Goal: Check status

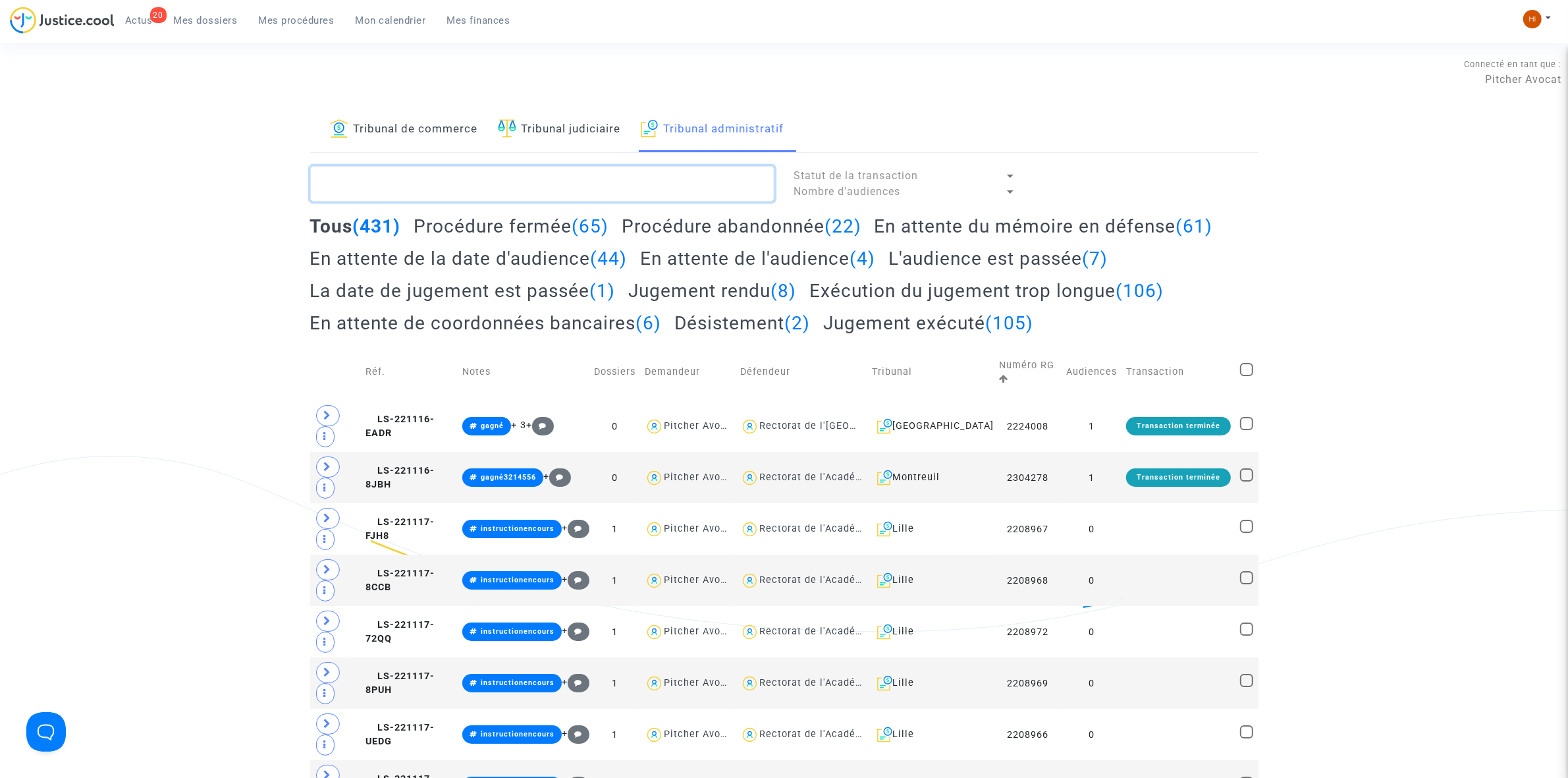
click at [426, 195] on textarea at bounding box center [542, 183] width 464 height 35
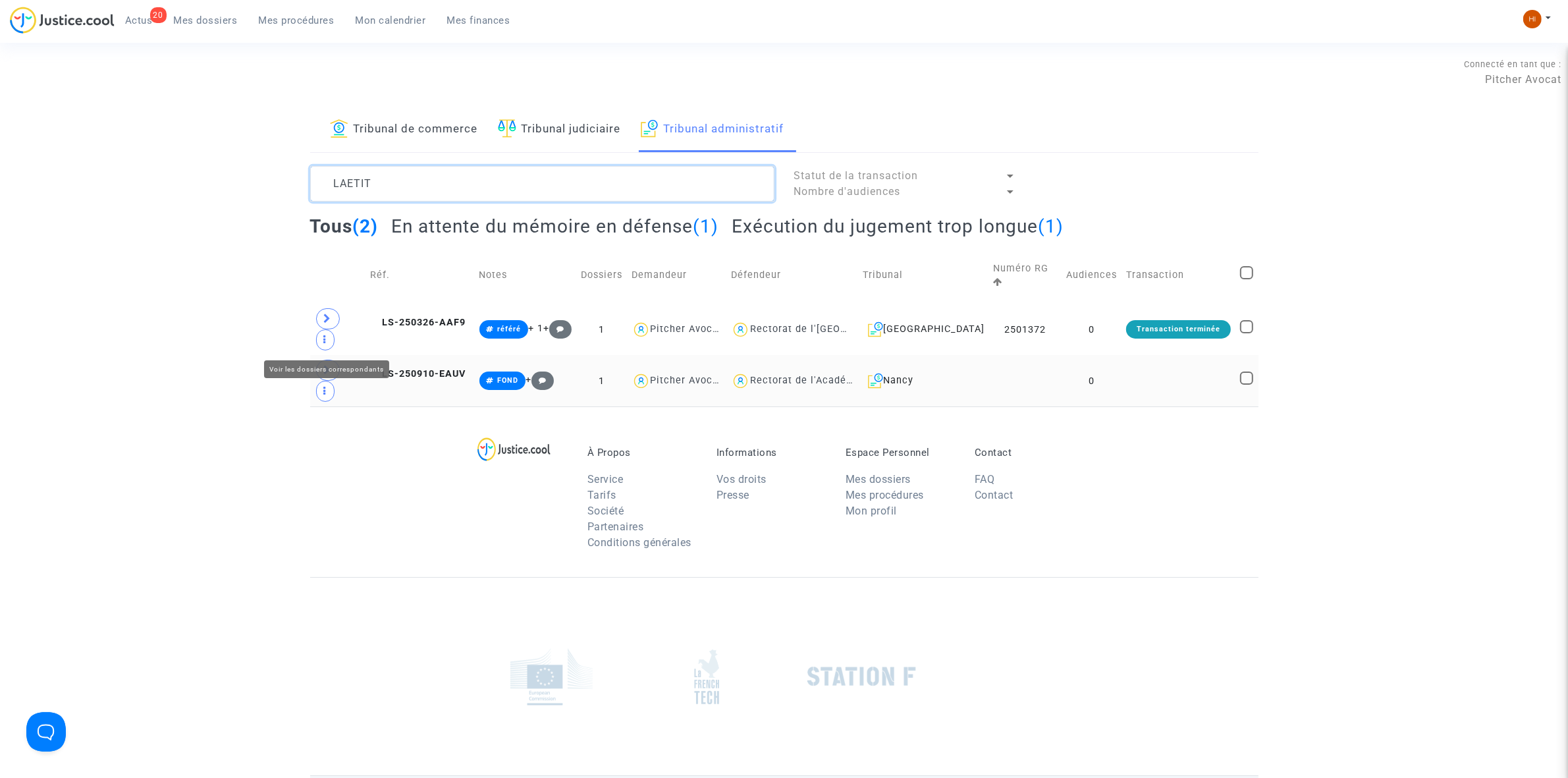
type textarea "LAETIT"
click at [324, 360] on span at bounding box center [328, 371] width 24 height 21
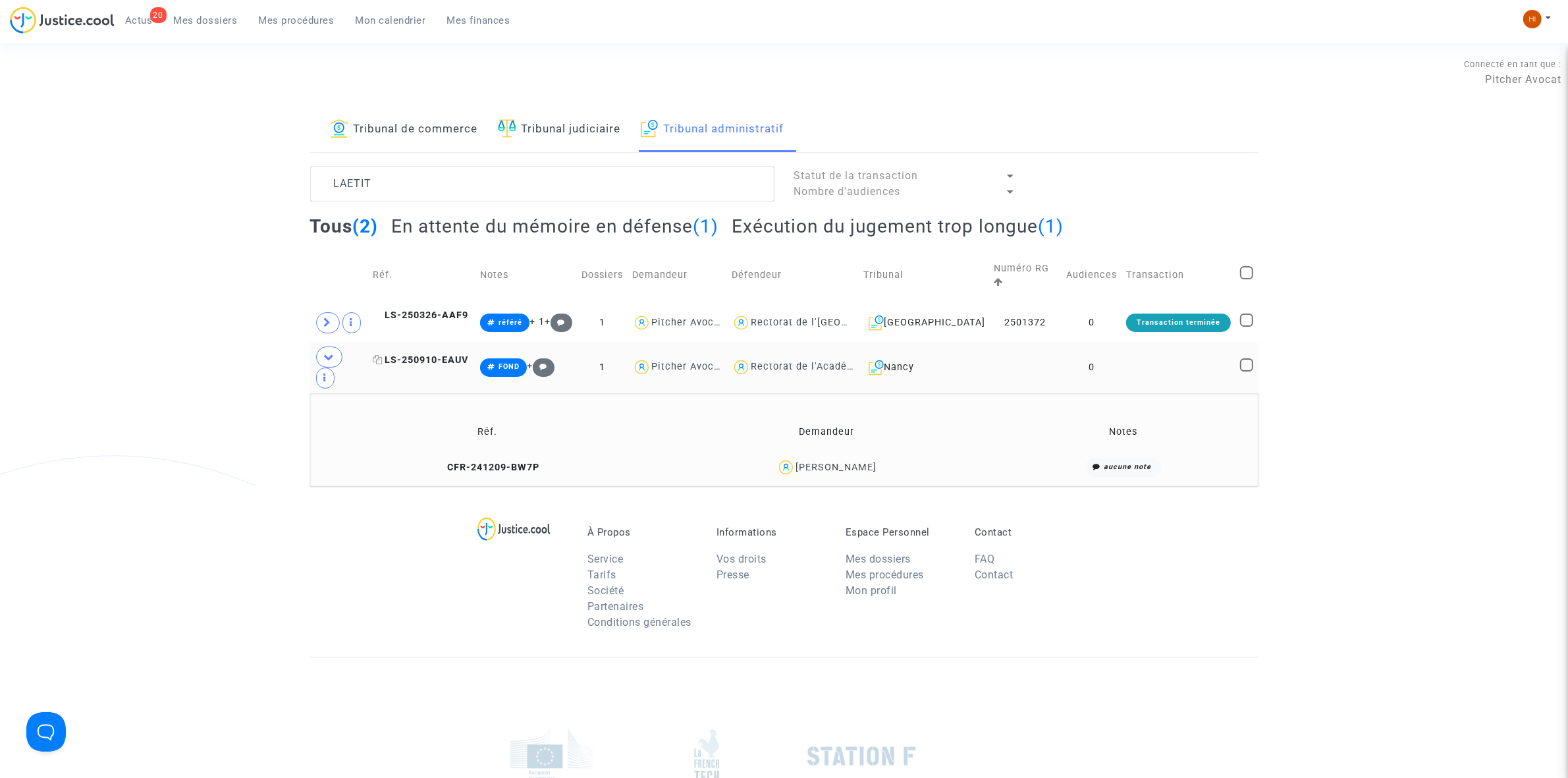
click at [427, 355] on span "LS-250910-EAUV" at bounding box center [420, 360] width 95 height 11
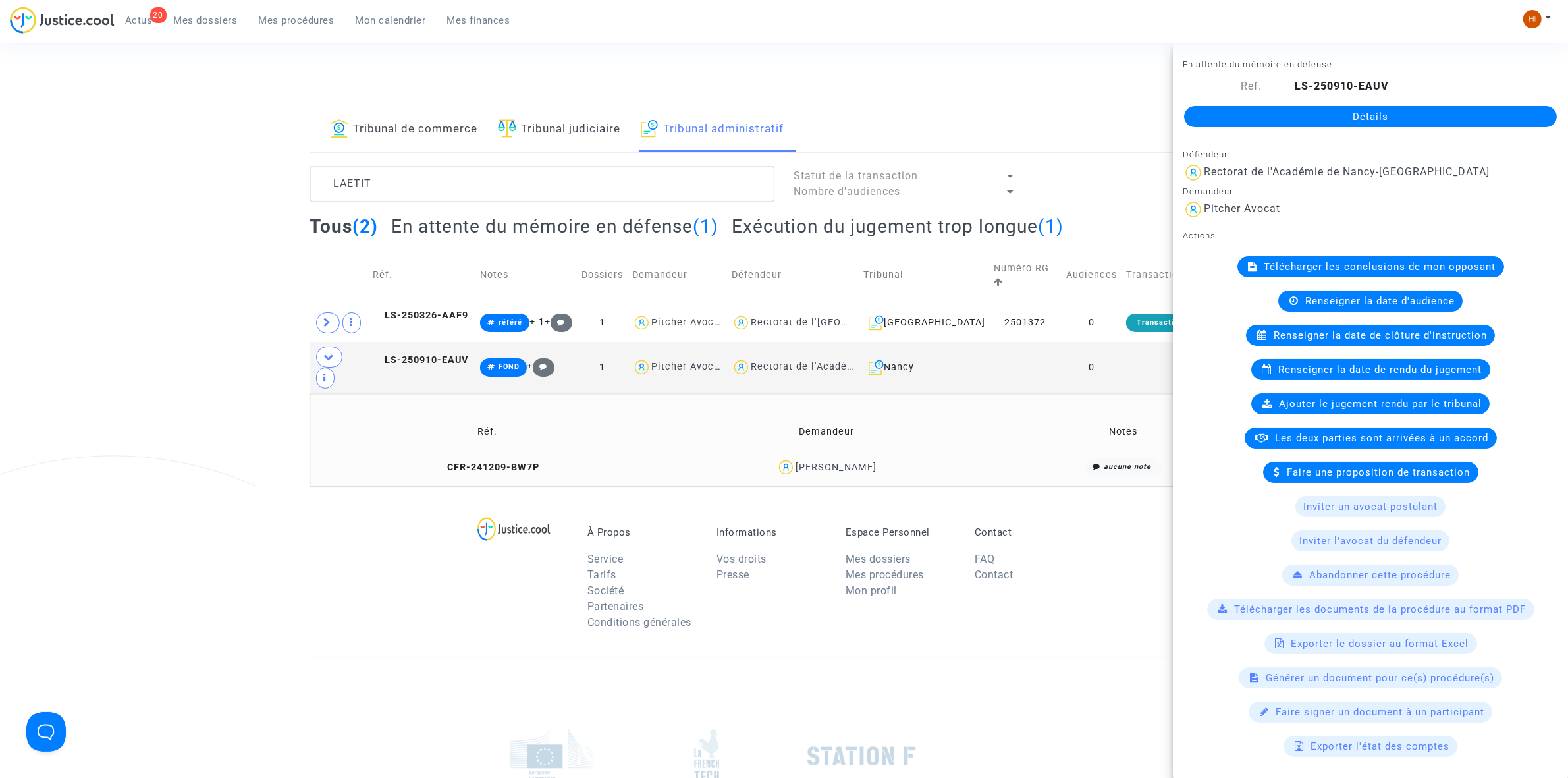
click at [1243, 122] on link "Détails" at bounding box center [1370, 117] width 373 height 21
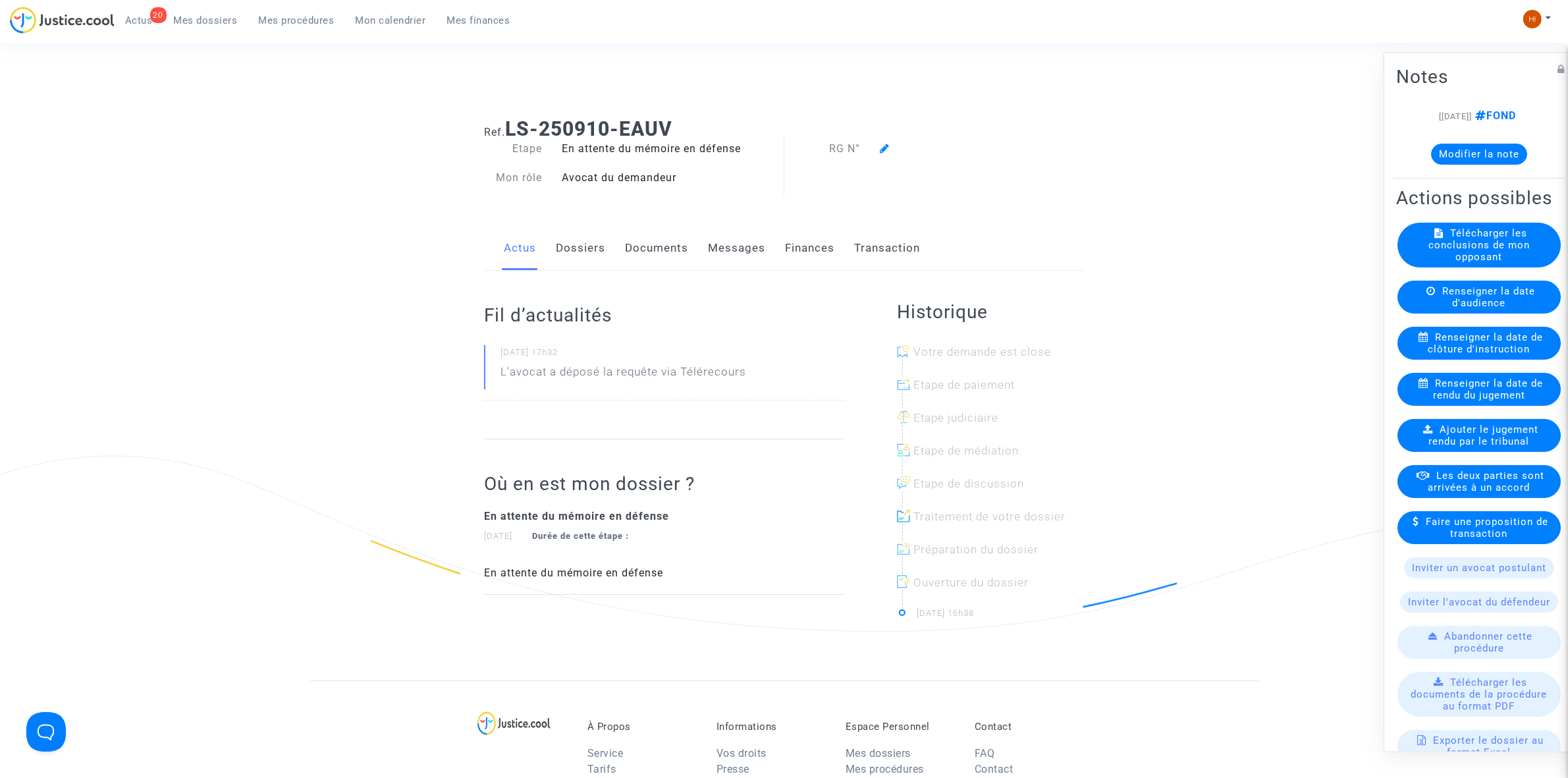
click at [883, 148] on icon at bounding box center [884, 148] width 10 height 11
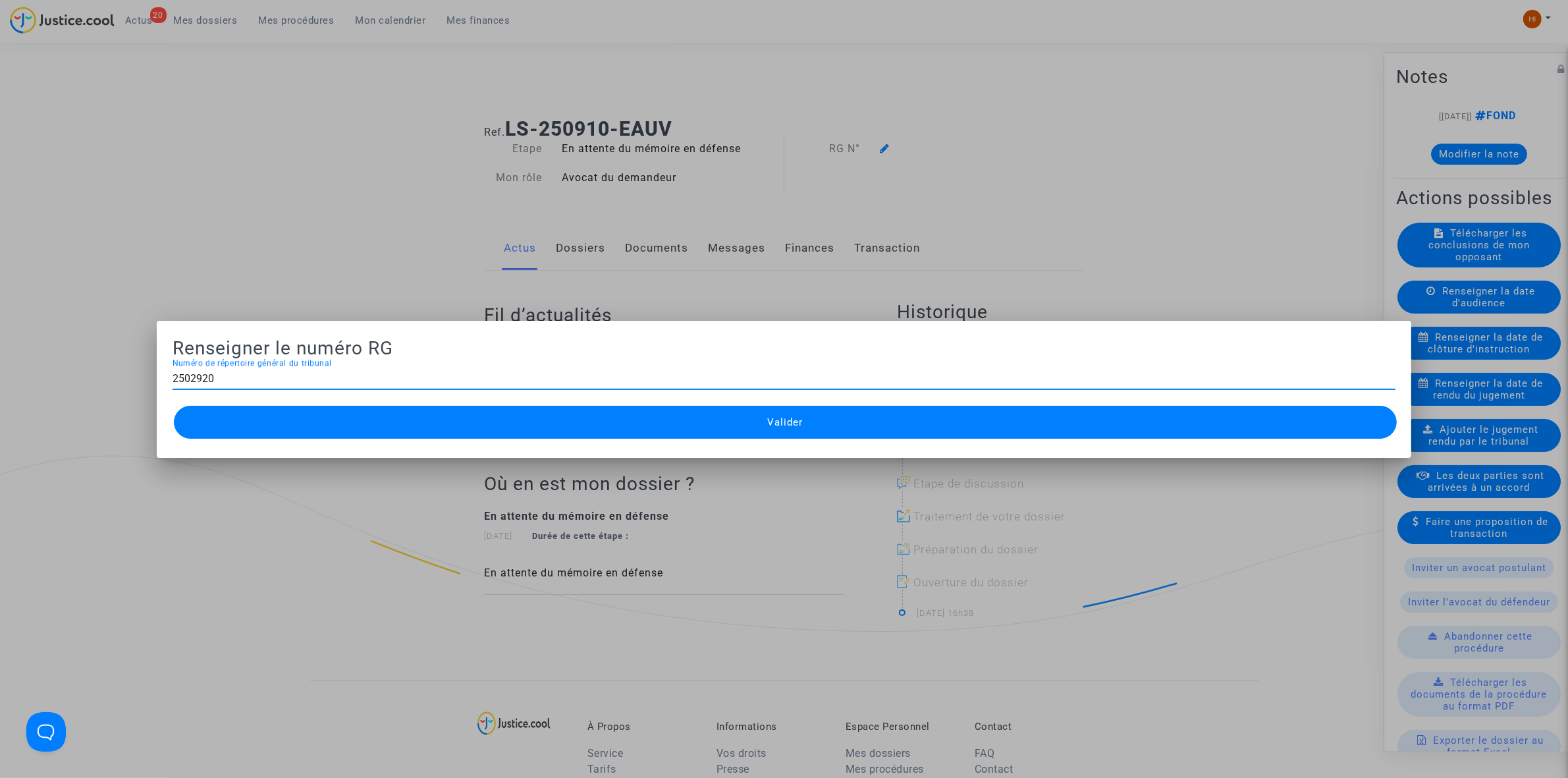
type input "2502920"
click at [804, 419] on button "Valider" at bounding box center [785, 422] width 1223 height 33
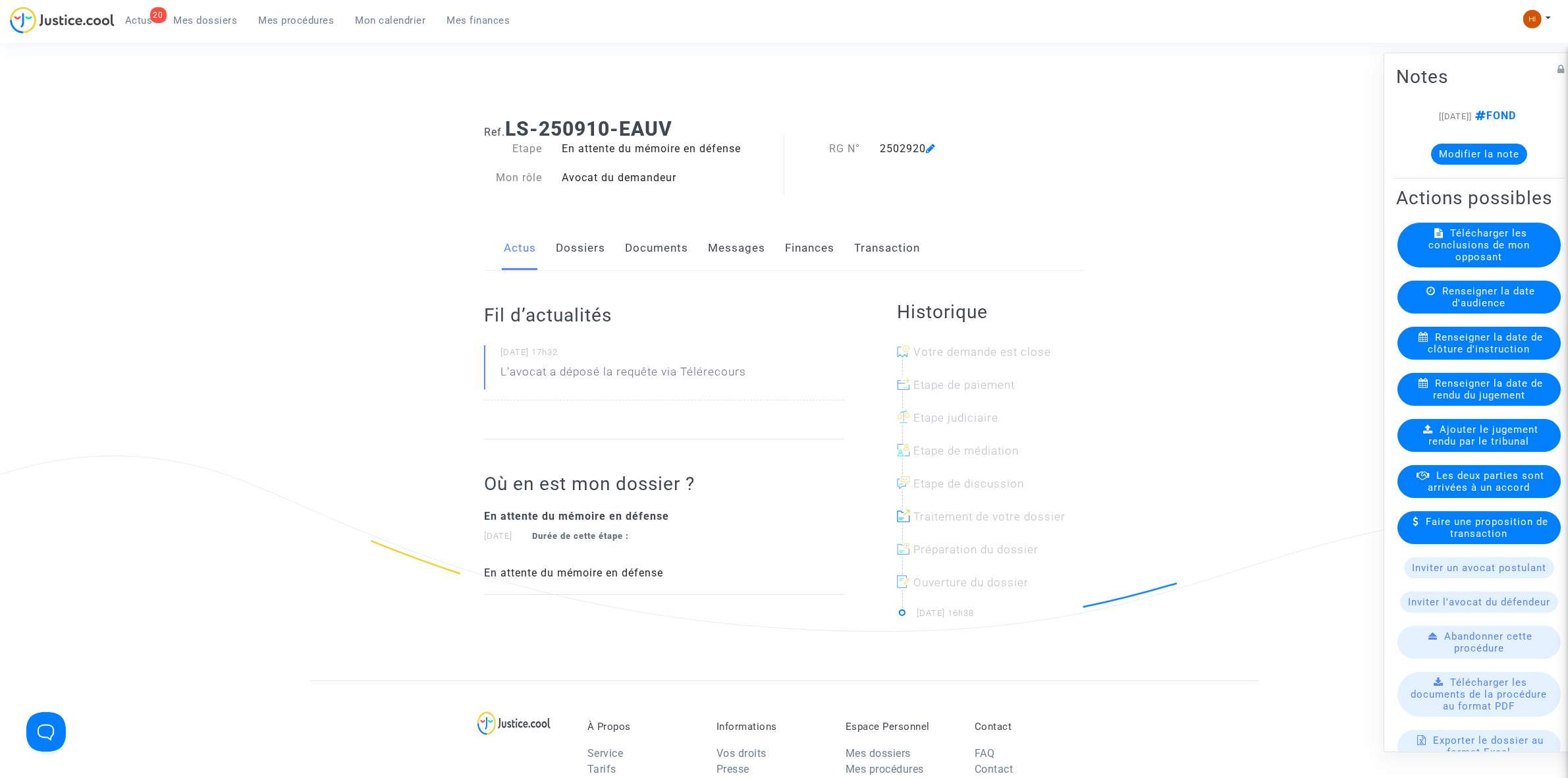
drag, startPoint x: 310, startPoint y: 18, endPoint x: 397, endPoint y: 53, distance: 93.8
click at [310, 17] on span "Mes procédures" at bounding box center [297, 20] width 76 height 12
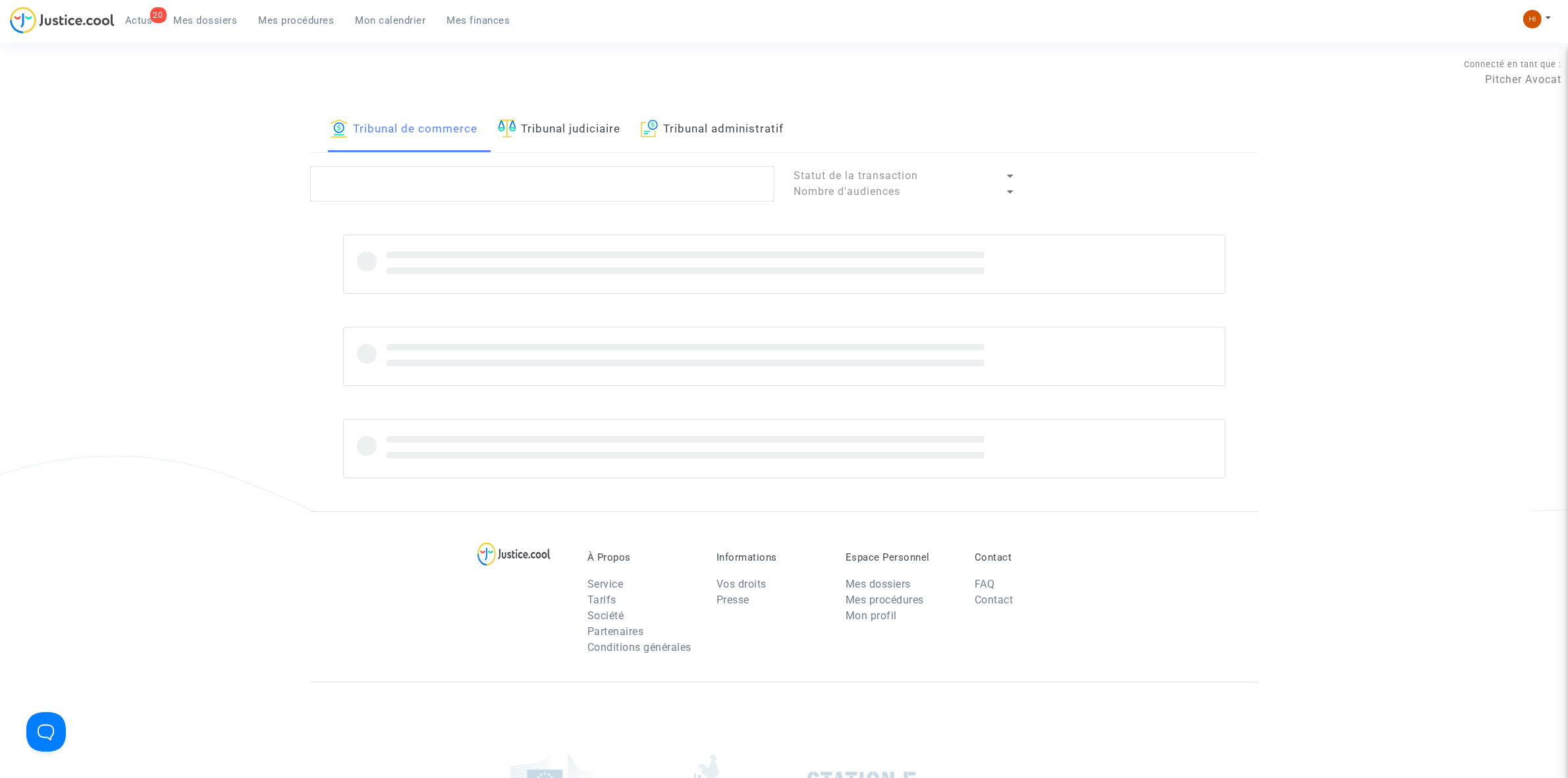
click at [685, 127] on link "Tribunal administratif" at bounding box center [712, 130] width 144 height 45
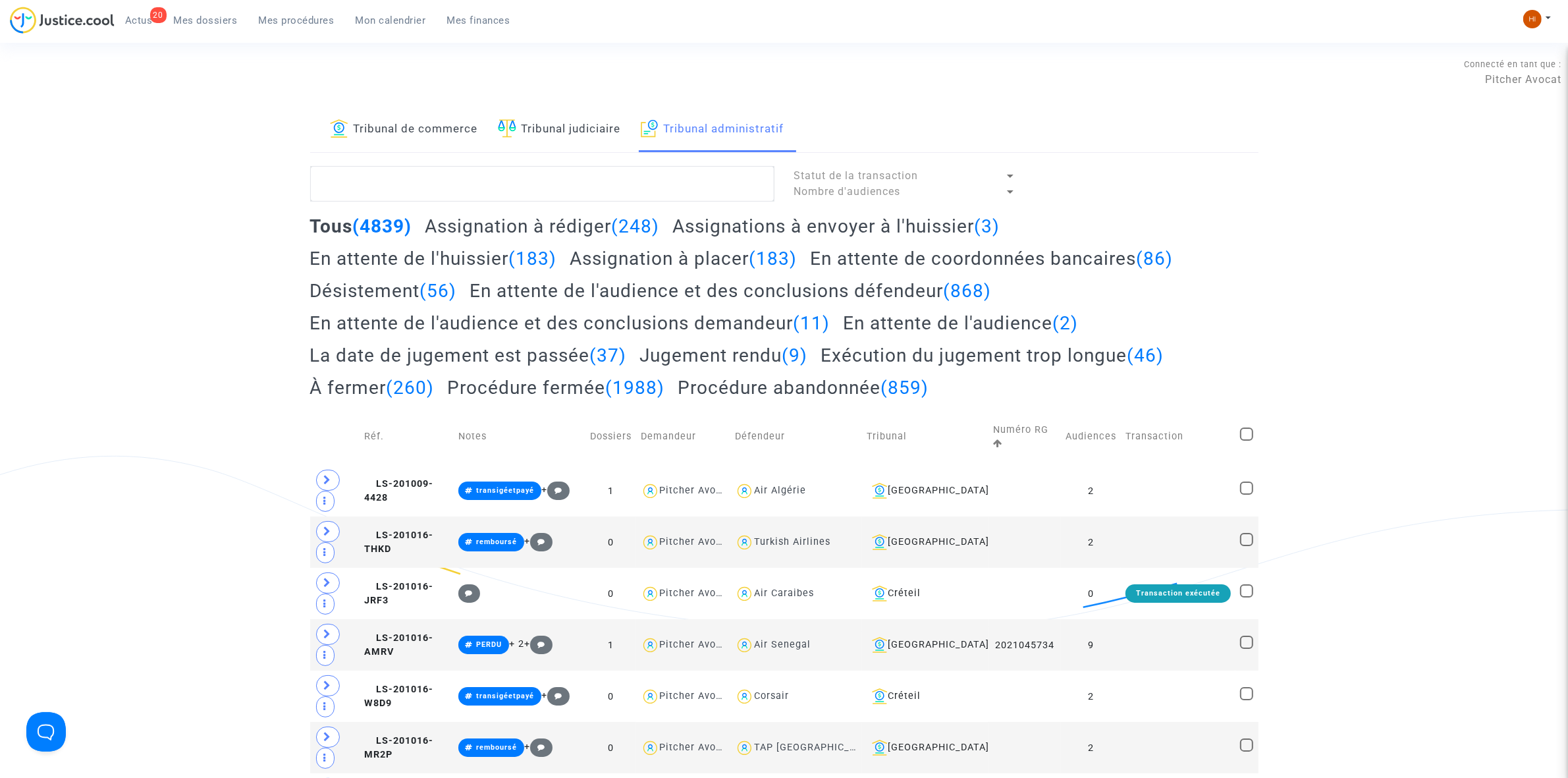
click at [603, 132] on link "Tribunal judiciaire" at bounding box center [560, 130] width 123 height 45
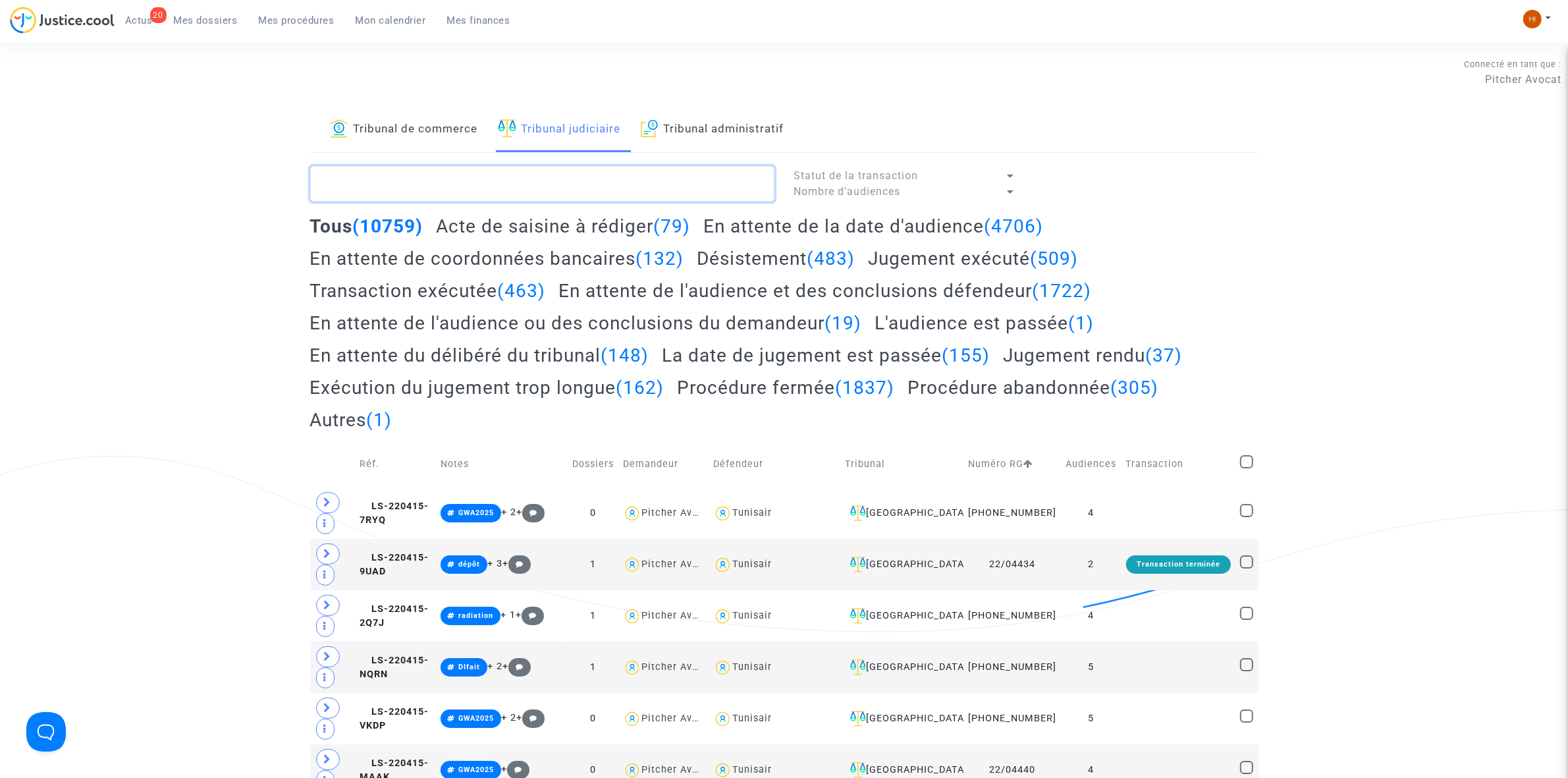
click at [616, 176] on textarea at bounding box center [542, 183] width 464 height 35
click at [729, 130] on link "Tribunal administratif" at bounding box center [712, 130] width 144 height 45
click at [636, 186] on textarea at bounding box center [542, 183] width 464 height 35
paste textarea "[PERSON_NAME]"
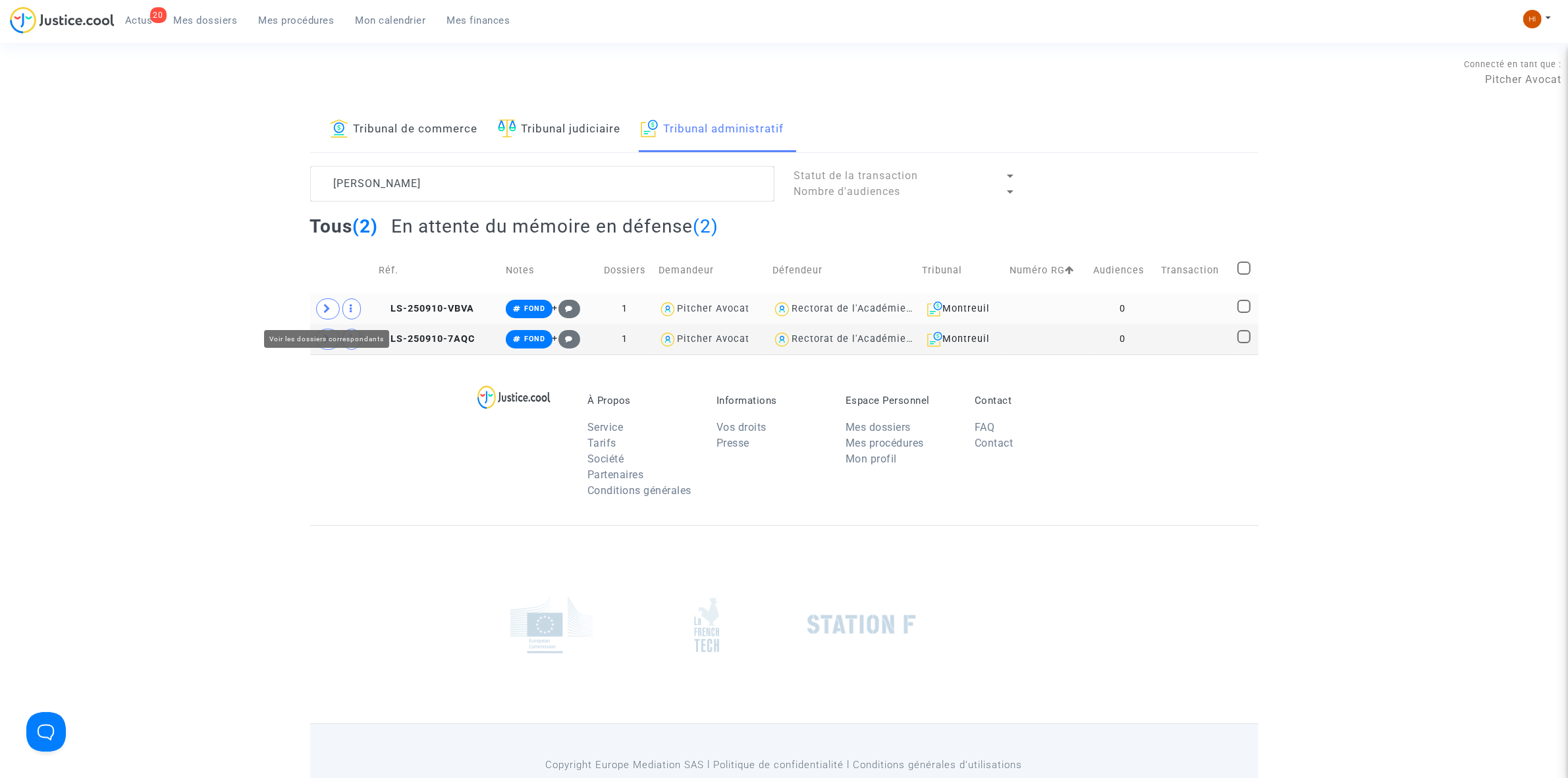
click at [317, 307] on span at bounding box center [328, 309] width 24 height 21
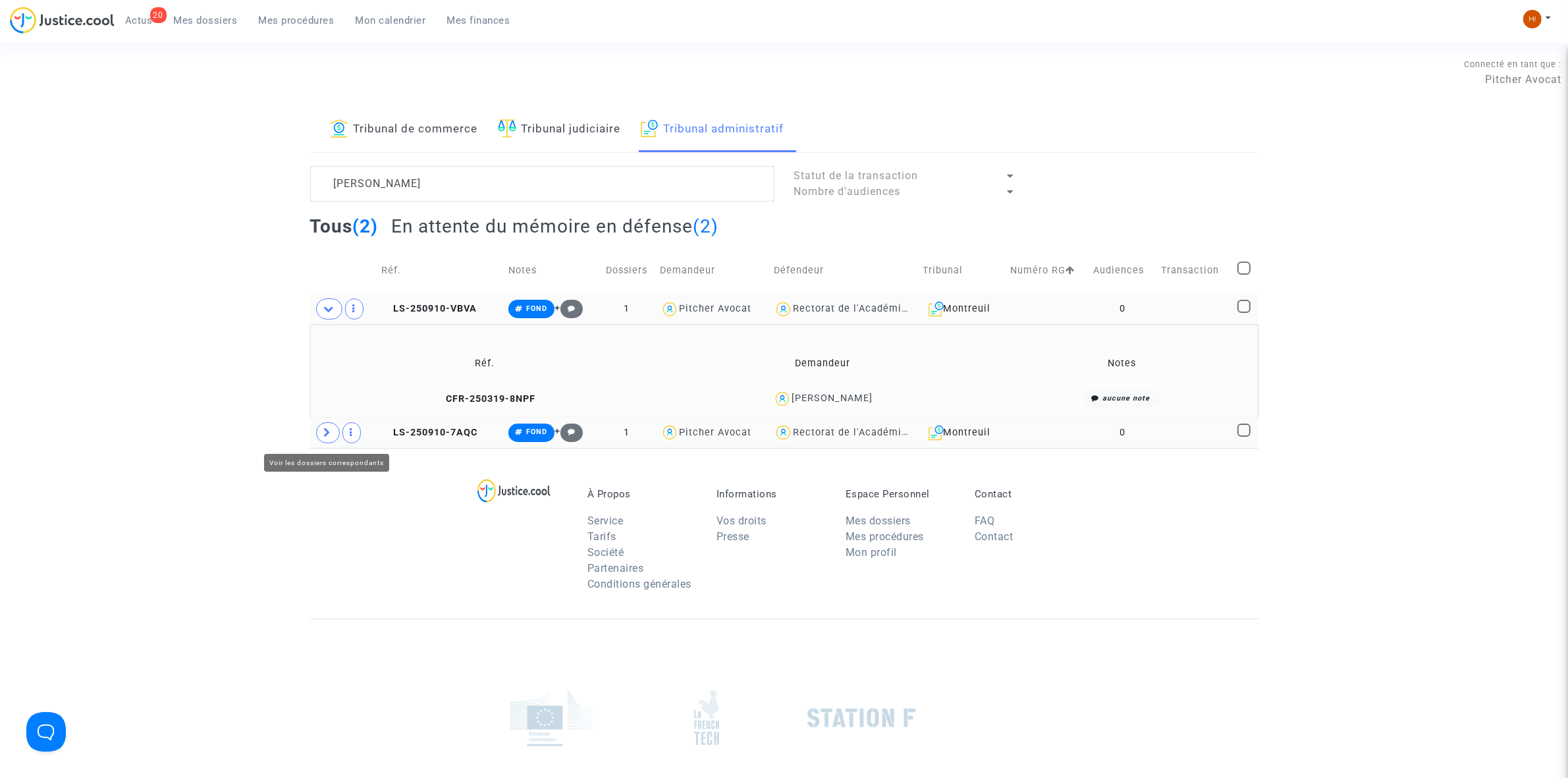
click at [325, 439] on span at bounding box center [328, 433] width 24 height 21
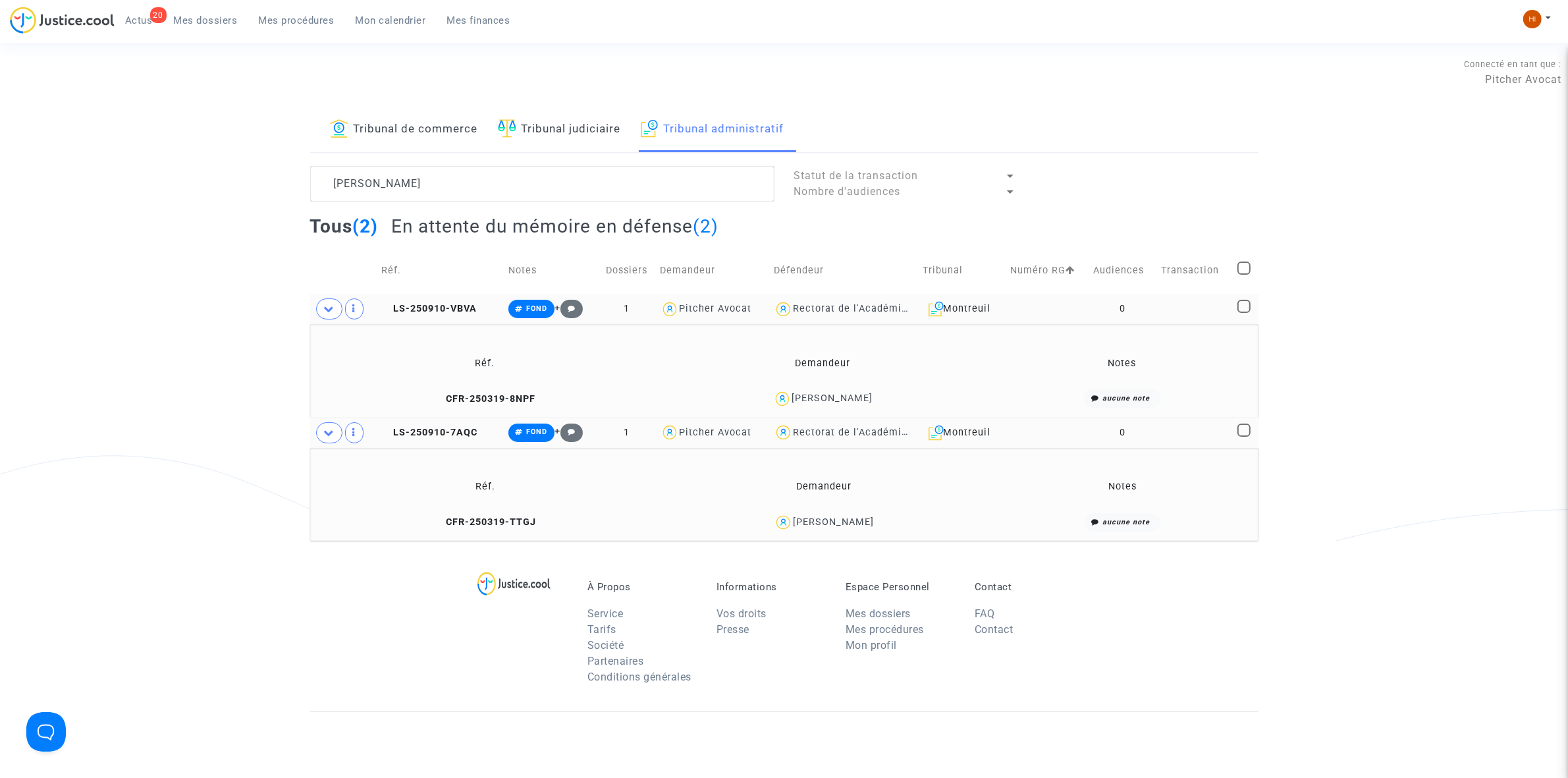
click at [531, 509] on table "Réf. Demandeur Notes CFR-250319-TTGJ [PERSON_NAME] aucune note" at bounding box center [784, 501] width 939 height 71
click at [525, 531] on td "CFR-250319-TTGJ" at bounding box center [485, 523] width 342 height 29
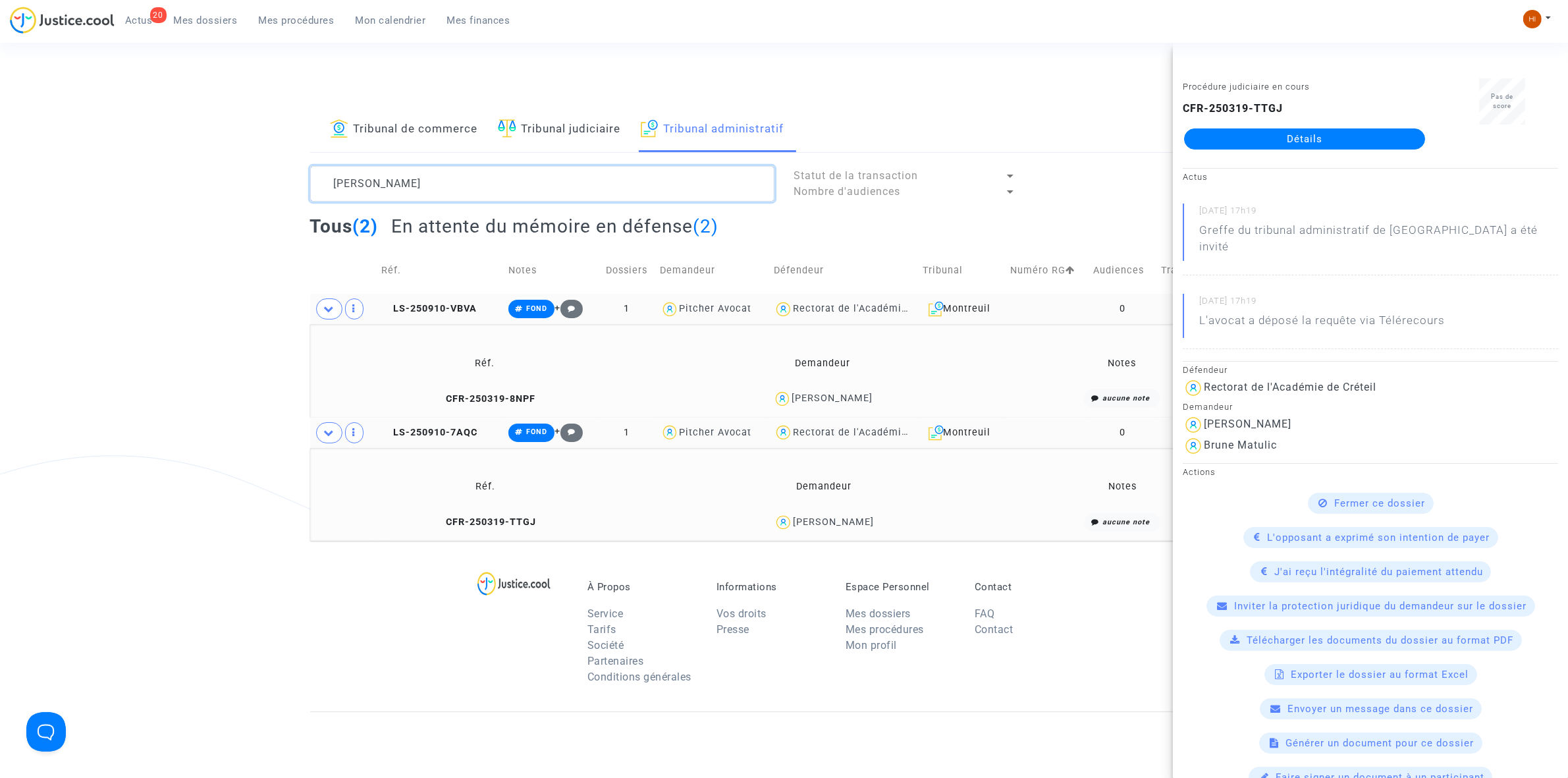
drag, startPoint x: 449, startPoint y: 181, endPoint x: 257, endPoint y: 153, distance: 194.0
click at [257, 153] on div "Tribunal de commerce Tribunal judiciaire Tribunal administratif [PERSON_NAME] S…" at bounding box center [784, 324] width 1568 height 434
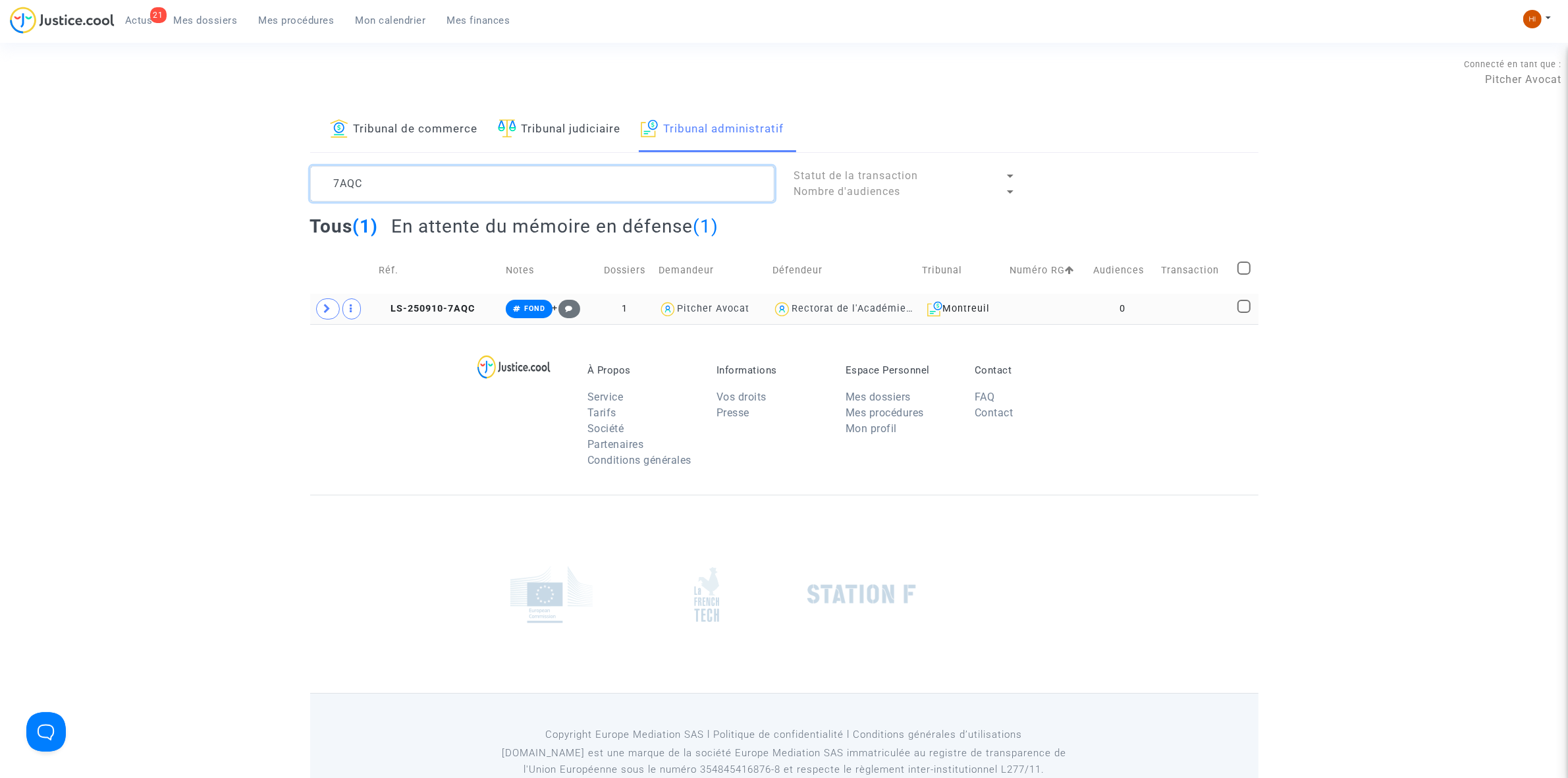
type textarea "7AQC"
click at [1087, 308] on td at bounding box center [1047, 309] width 83 height 30
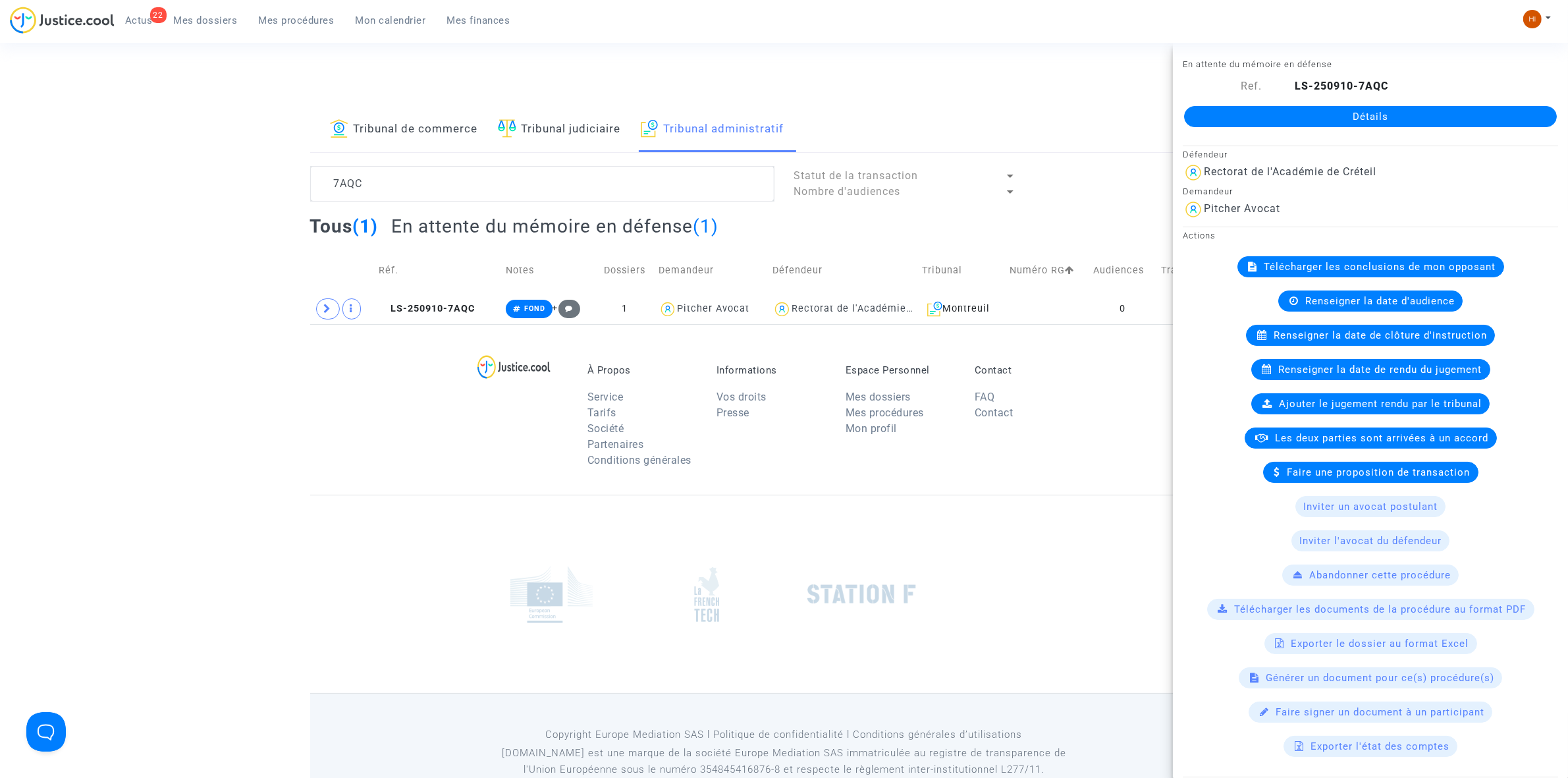
click at [1344, 120] on link "Détails" at bounding box center [1370, 117] width 373 height 21
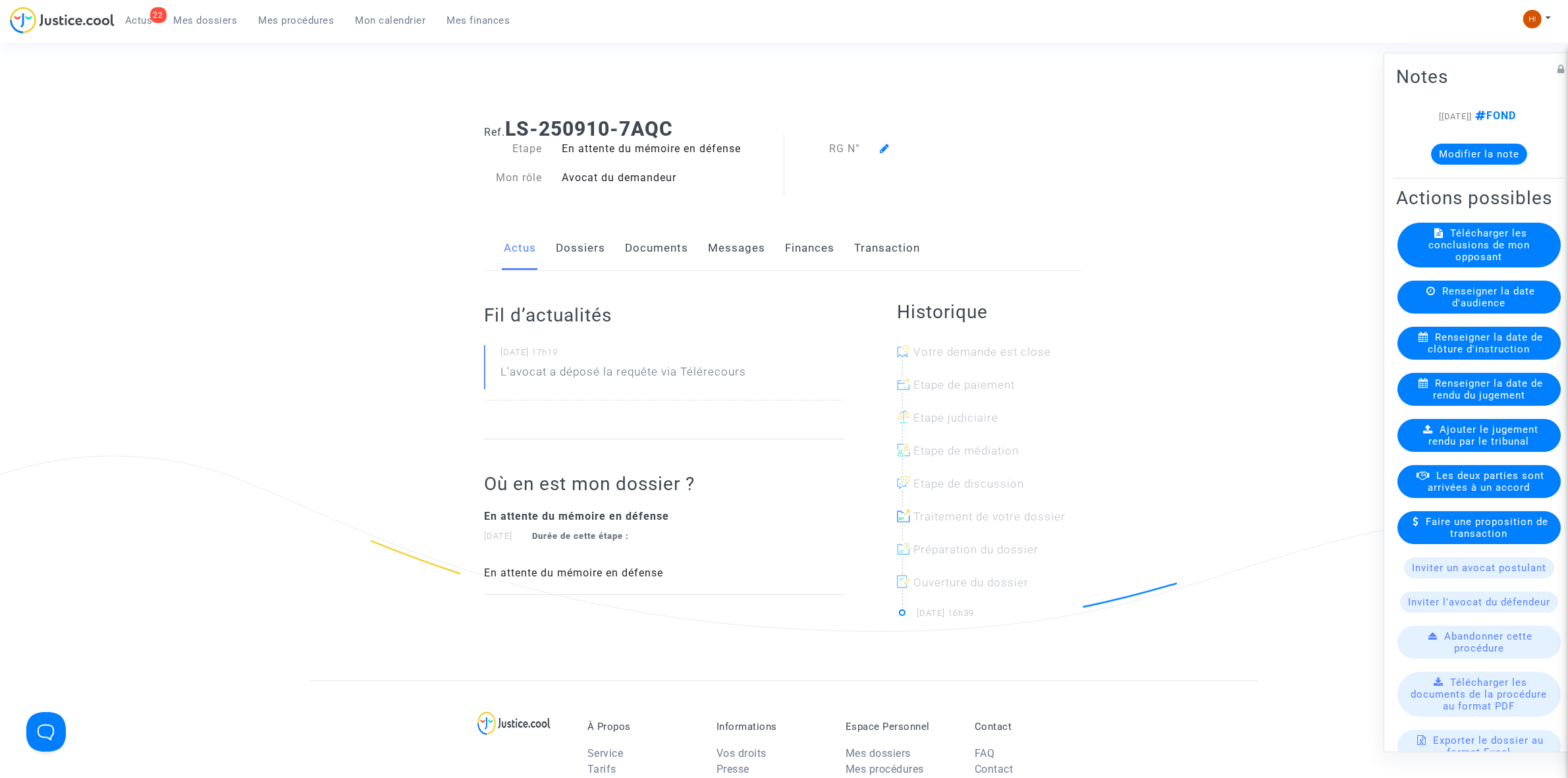
click at [881, 147] on icon at bounding box center [884, 148] width 10 height 11
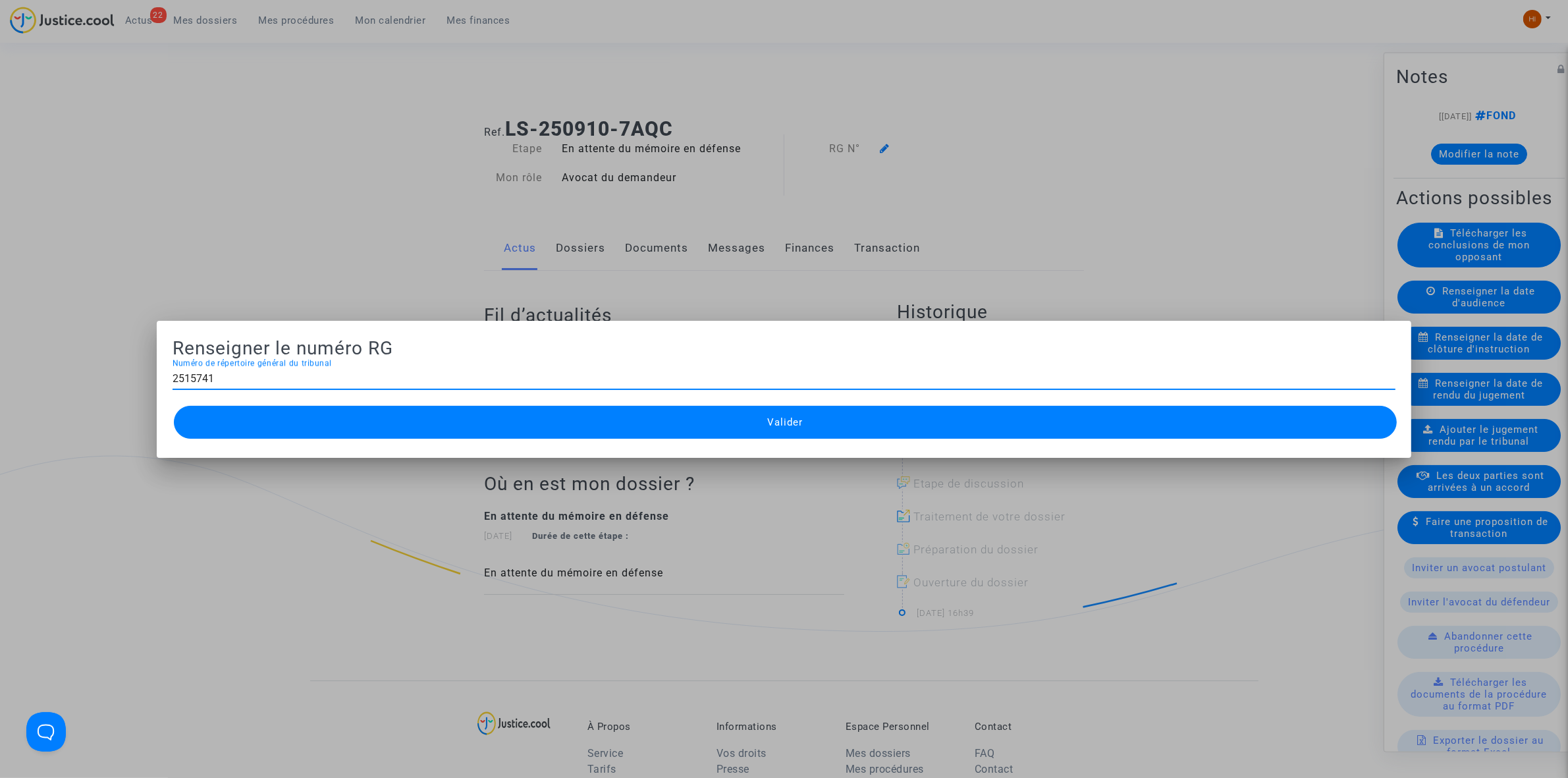
type input "2515741"
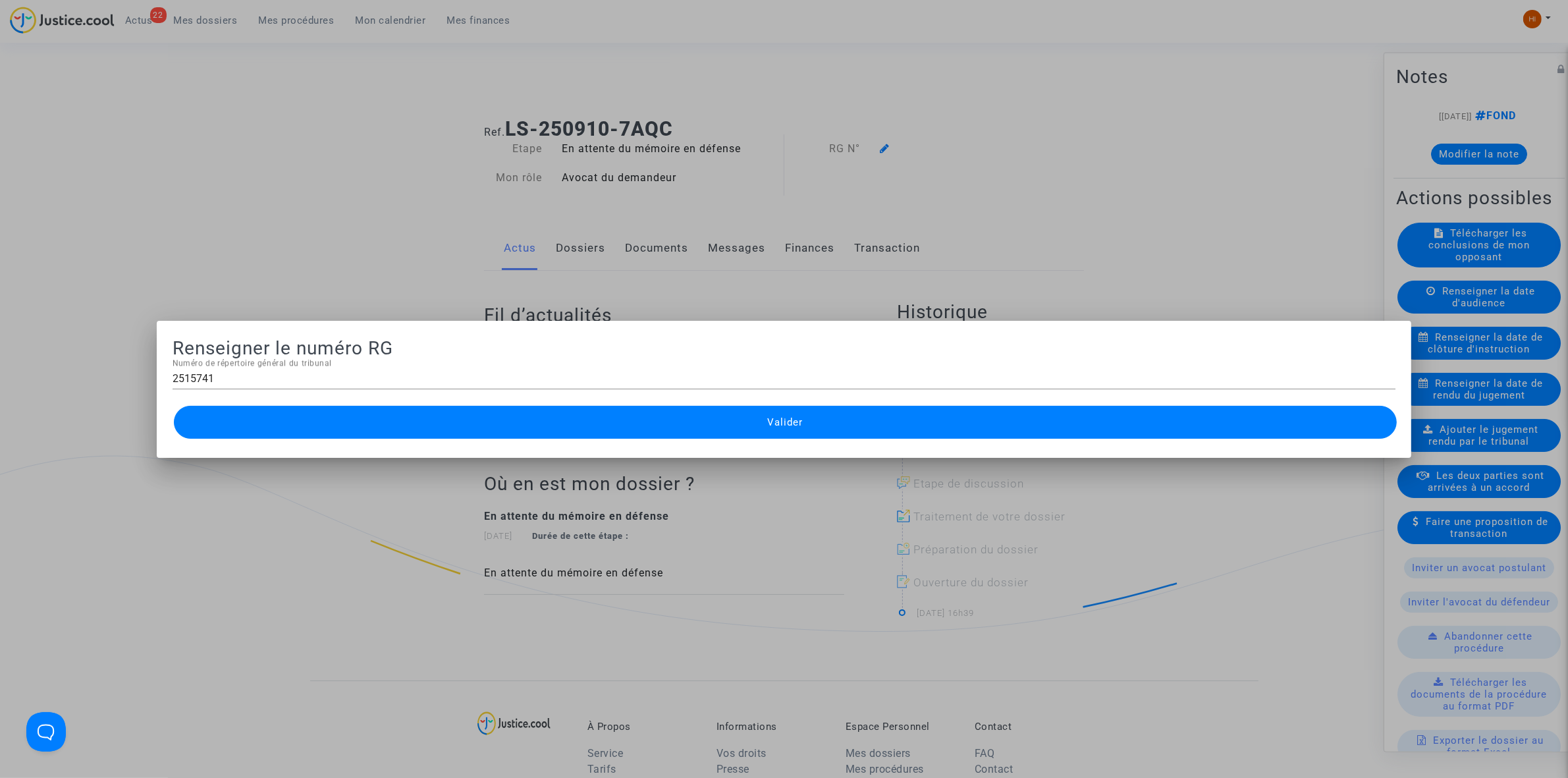
click at [748, 413] on button "Valider" at bounding box center [785, 422] width 1223 height 33
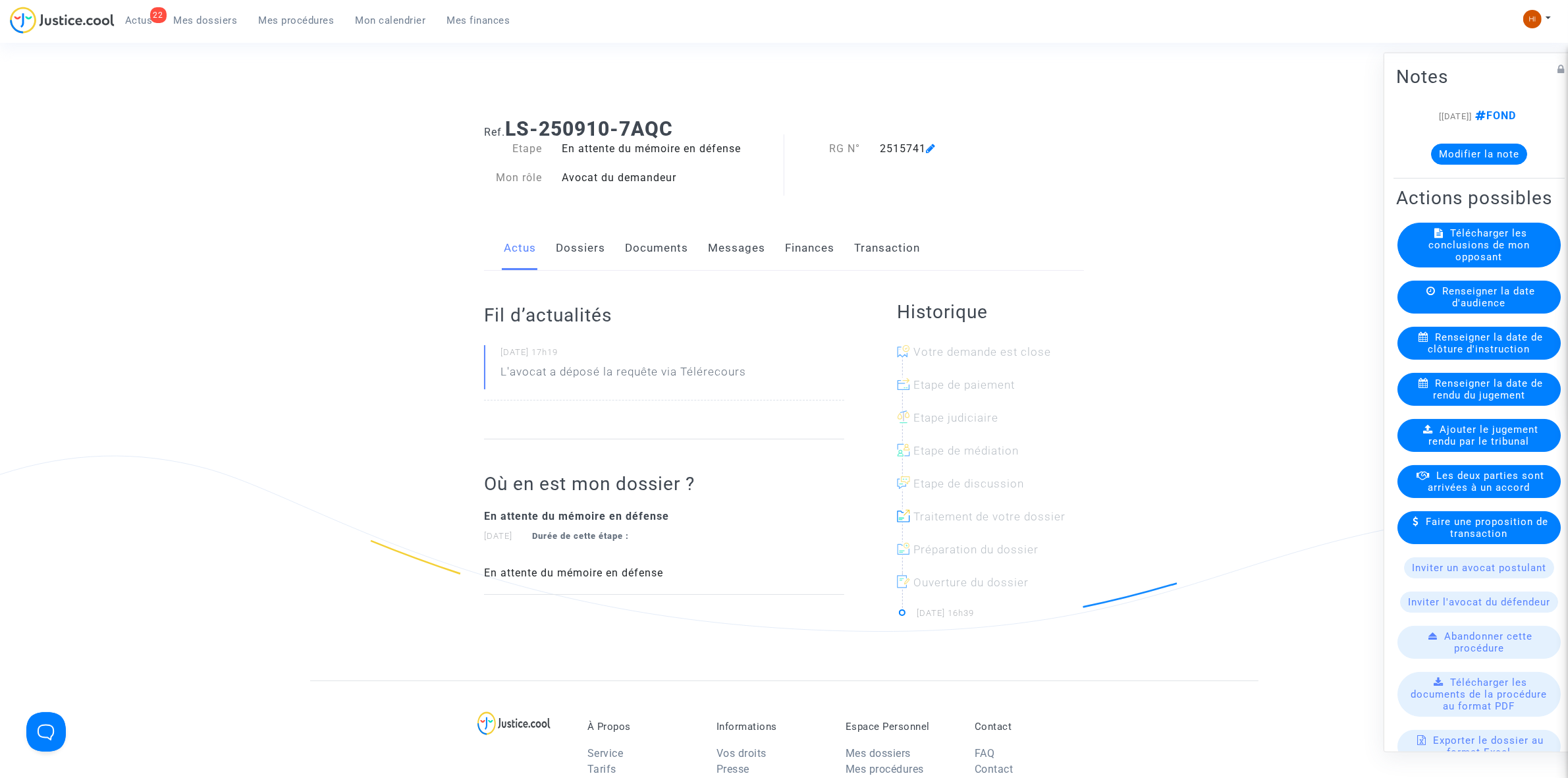
click at [1258, 117] on div "Ref. LS-250910-7AQC Etape En attente du mémoire en défense Mon rôle Avocat du d…" at bounding box center [784, 394] width 1568 height 574
click at [1538, 15] on img at bounding box center [1533, 19] width 19 height 19
click at [1535, 60] on link "Changer de compte" at bounding box center [1485, 68] width 133 height 21
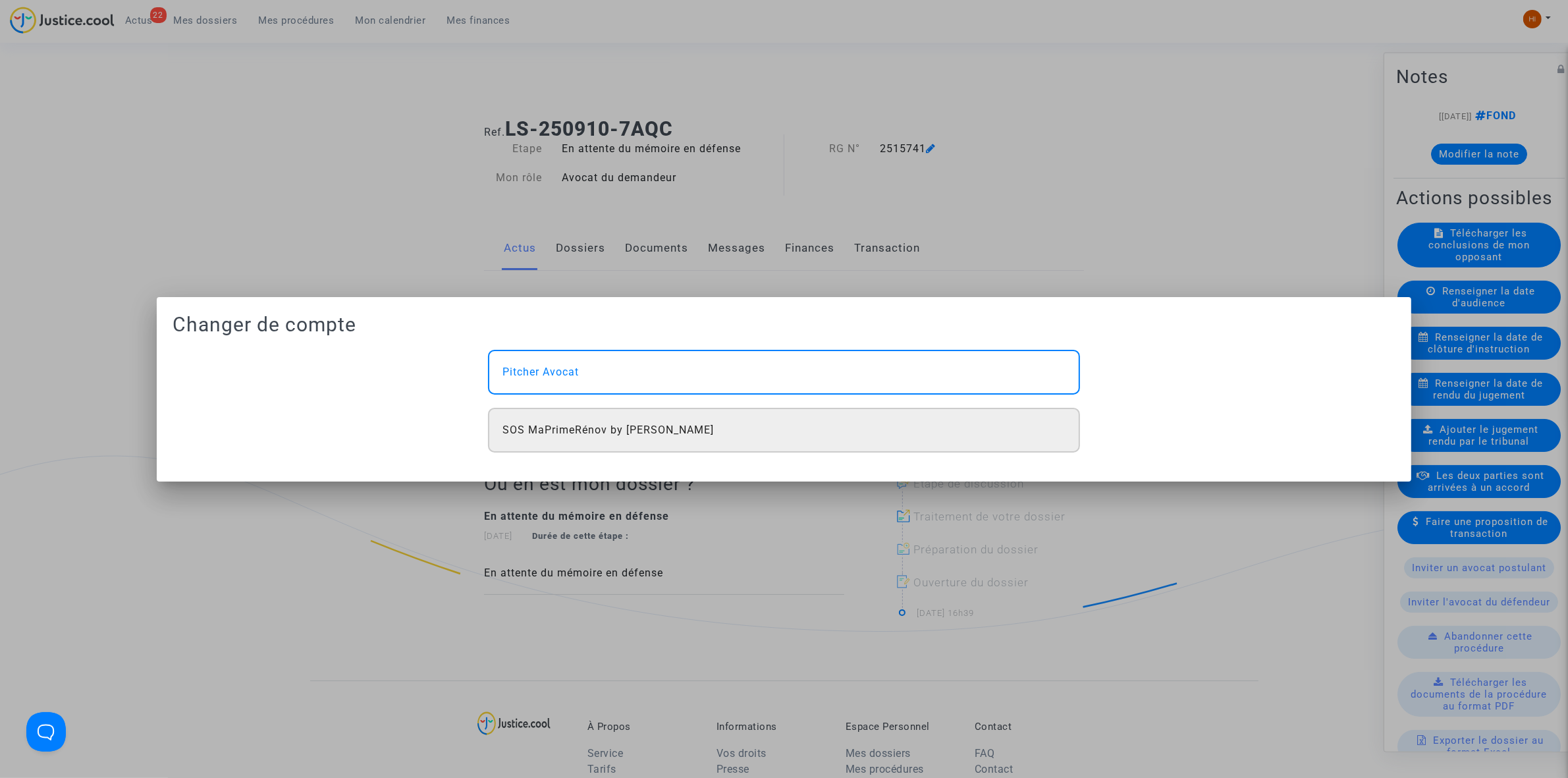
click at [801, 415] on div "SOS MaPrimeRénov by [PERSON_NAME]" at bounding box center [784, 431] width 591 height 45
